Goal: Navigation & Orientation: Find specific page/section

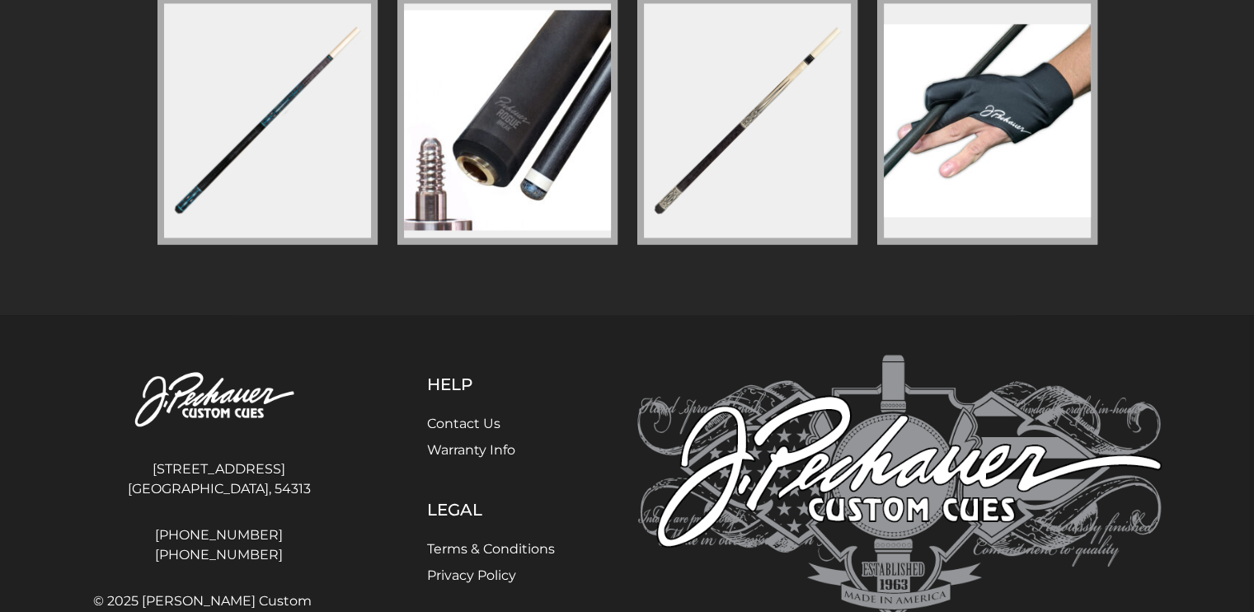
scroll to position [2493, 0]
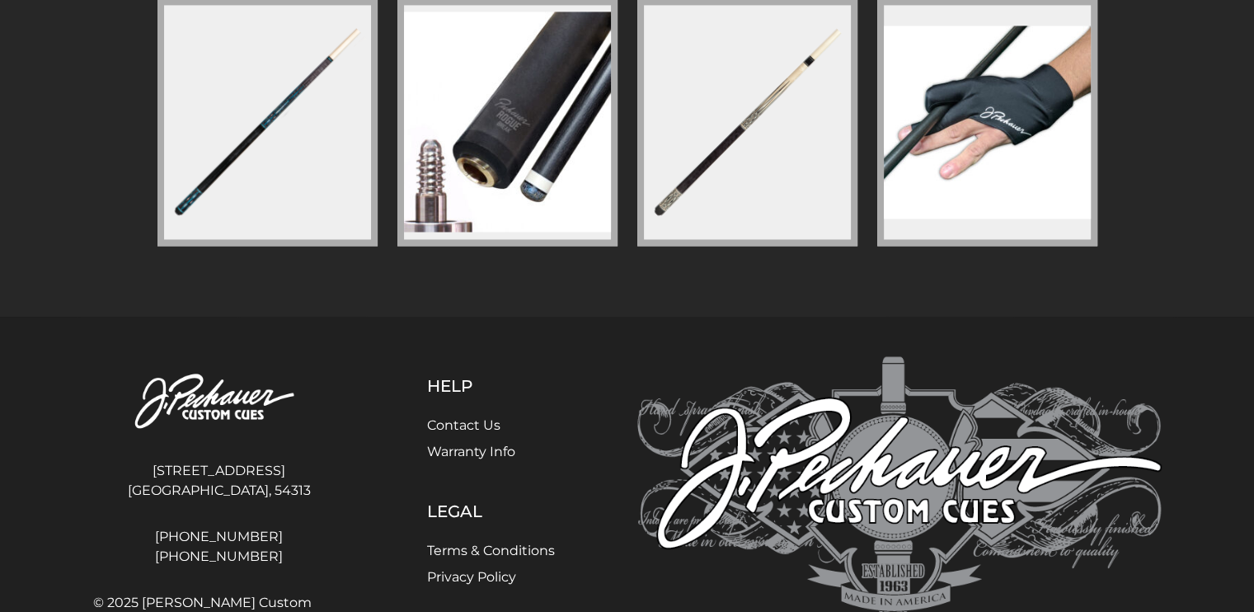
click at [287, 167] on figure at bounding box center [267, 121] width 220 height 247
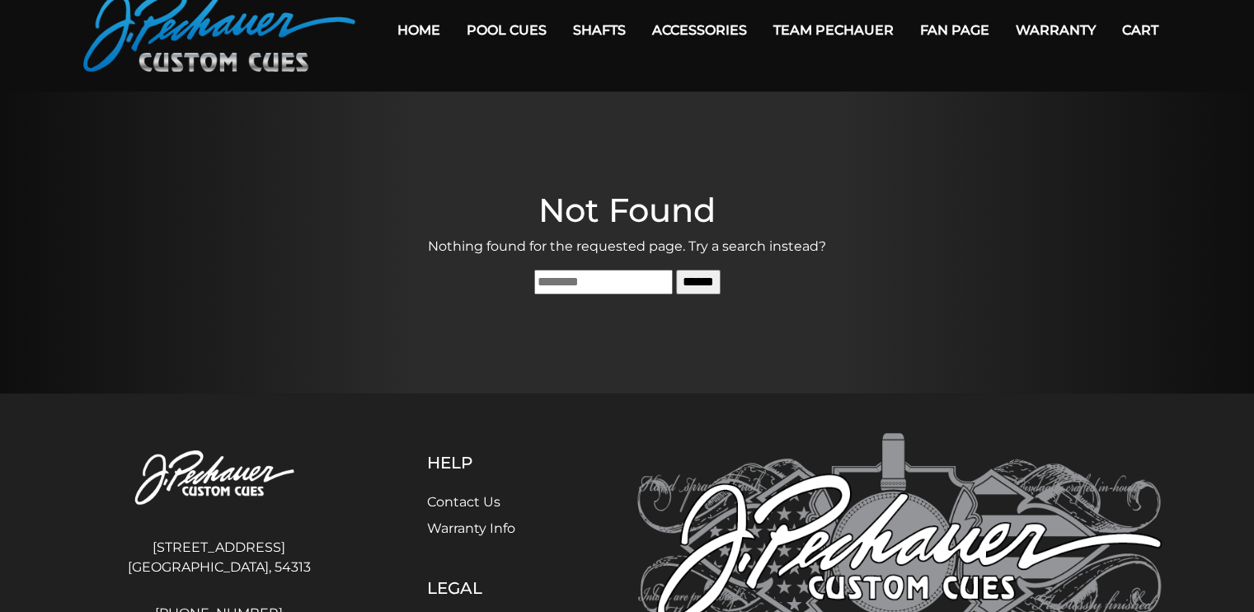
scroll to position [84, 0]
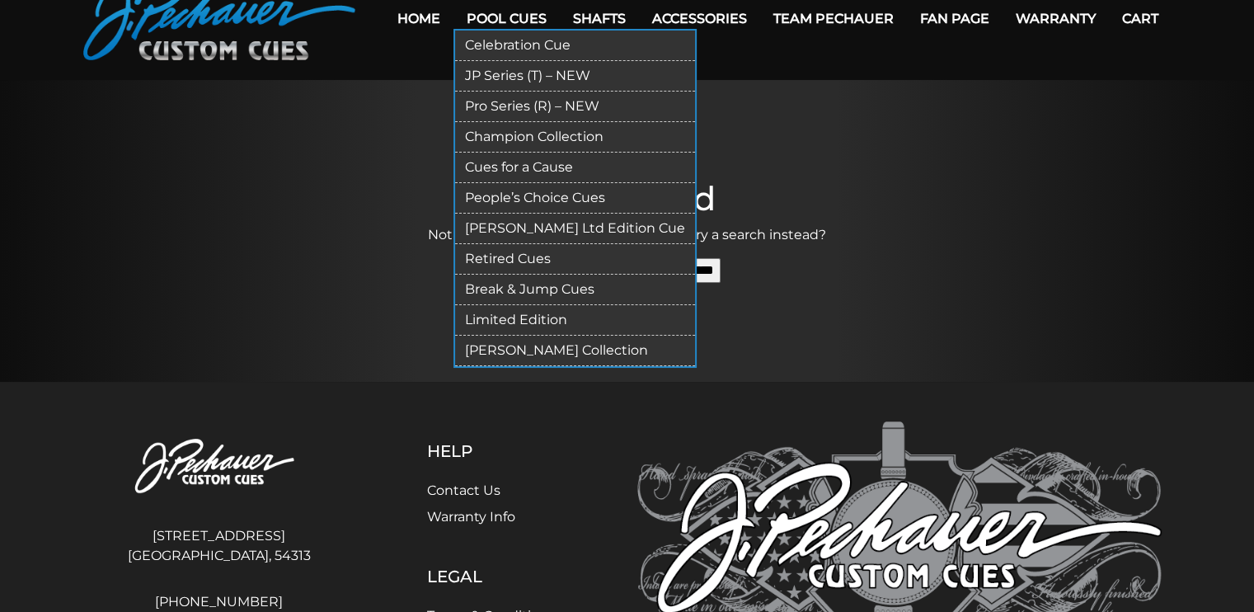
click at [502, 72] on link "JP Series (T) – NEW" at bounding box center [575, 76] width 240 height 31
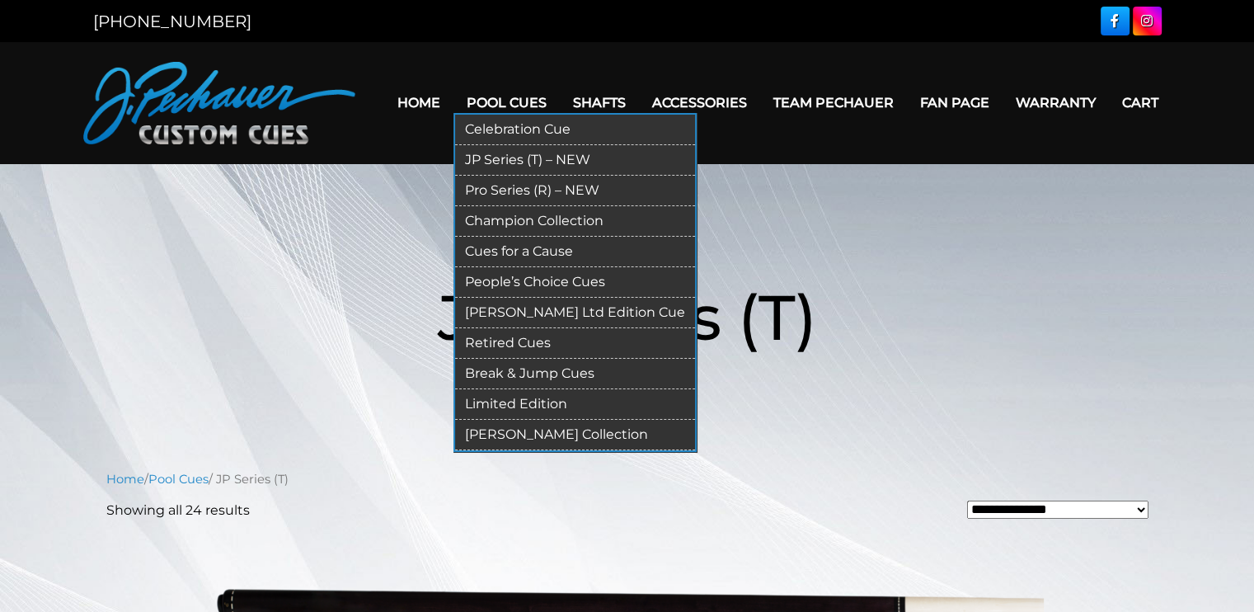
click at [524, 131] on link "Celebration Cue" at bounding box center [575, 130] width 240 height 31
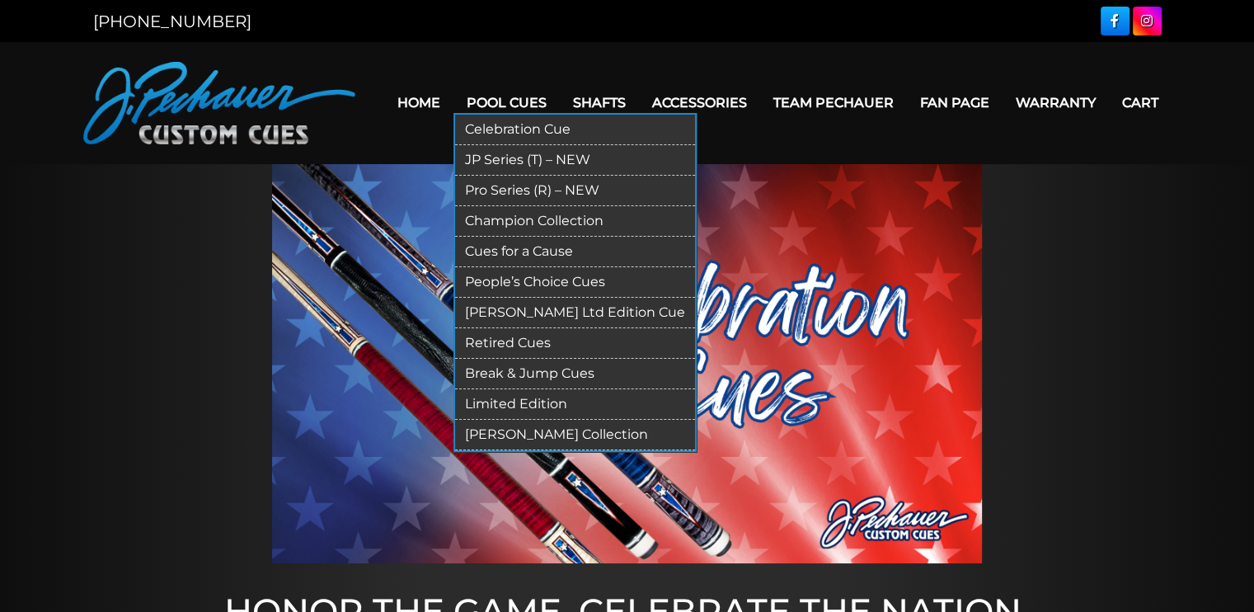
click at [528, 189] on link "Pro Series (R) – NEW" at bounding box center [575, 191] width 240 height 31
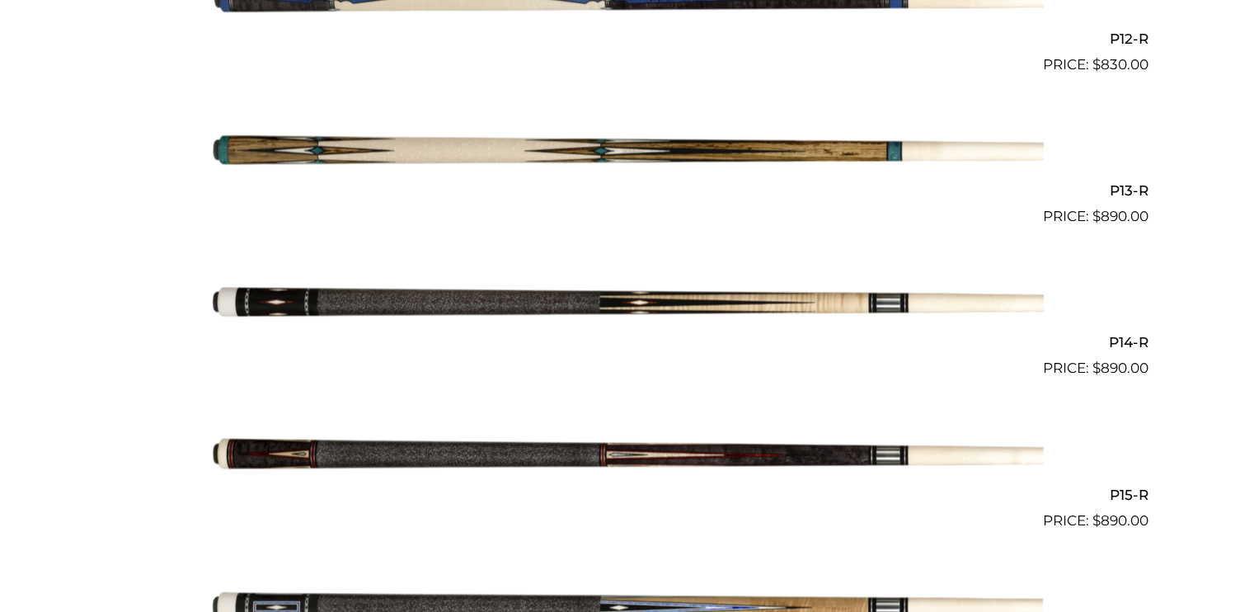
scroll to position [2282, 0]
